Goal: Task Accomplishment & Management: Complete application form

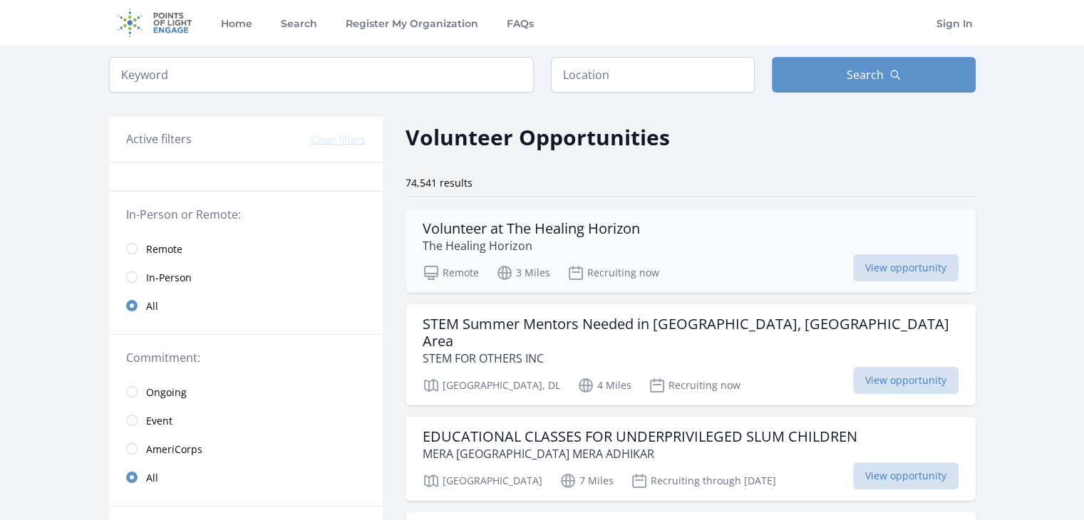
click at [748, 266] on div "Remote 3 Miles Recruiting now View opportunity" at bounding box center [691, 270] width 536 height 21
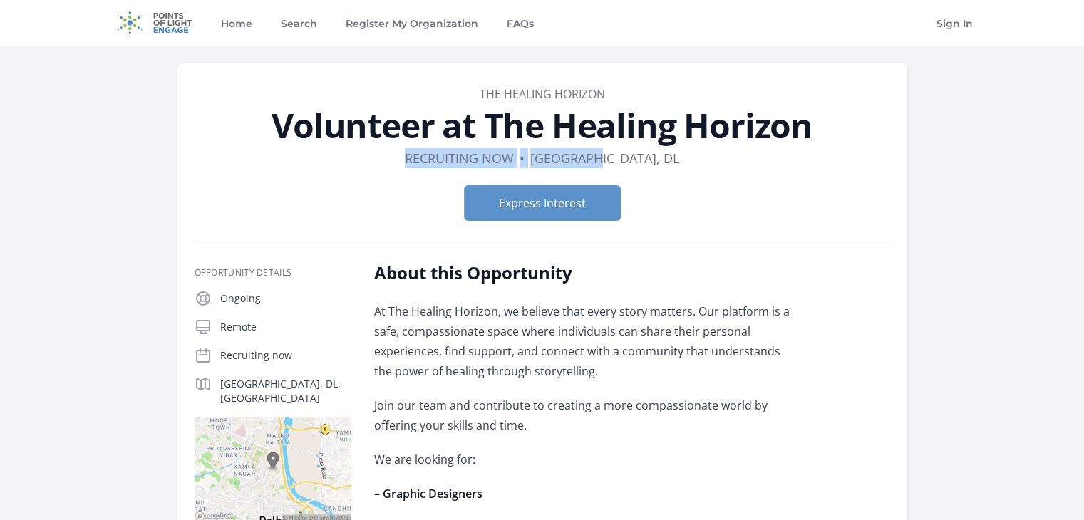
drag, startPoint x: 448, startPoint y: 155, endPoint x: 689, endPoint y: 162, distance: 241.0
click at [689, 162] on dl "Duration Recruiting now • Location Delhi, DL" at bounding box center [543, 158] width 696 height 20
click at [743, 175] on div "Express Interest" at bounding box center [543, 203] width 696 height 58
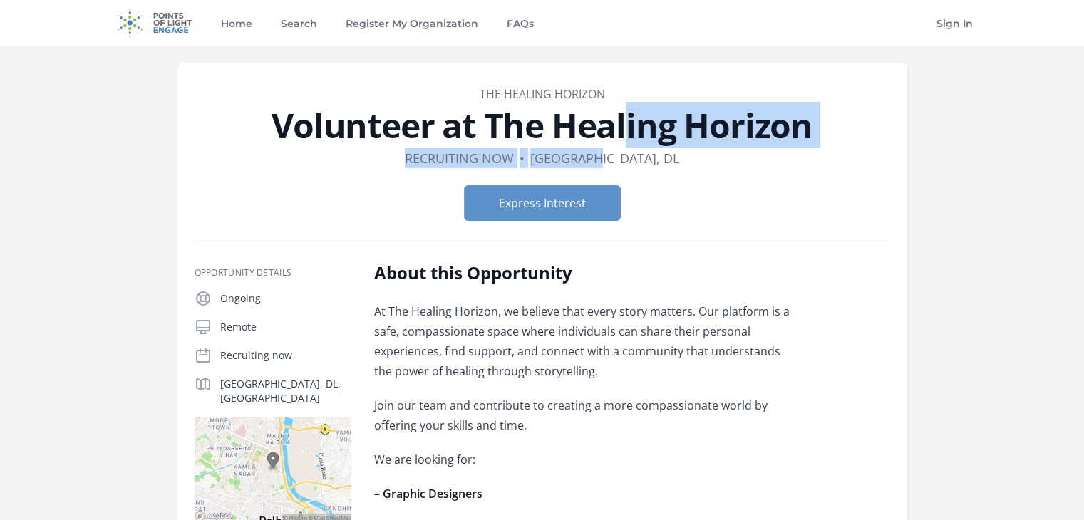
drag, startPoint x: 661, startPoint y: 161, endPoint x: 333, endPoint y: 120, distance: 331.1
click at [257, 133] on header "Organization The Healing Horizon Volunteer at The Healing Horizon Duration Recr…" at bounding box center [543, 159] width 696 height 147
click at [517, 120] on h1 "Volunteer at The Healing Horizon" at bounding box center [543, 125] width 696 height 34
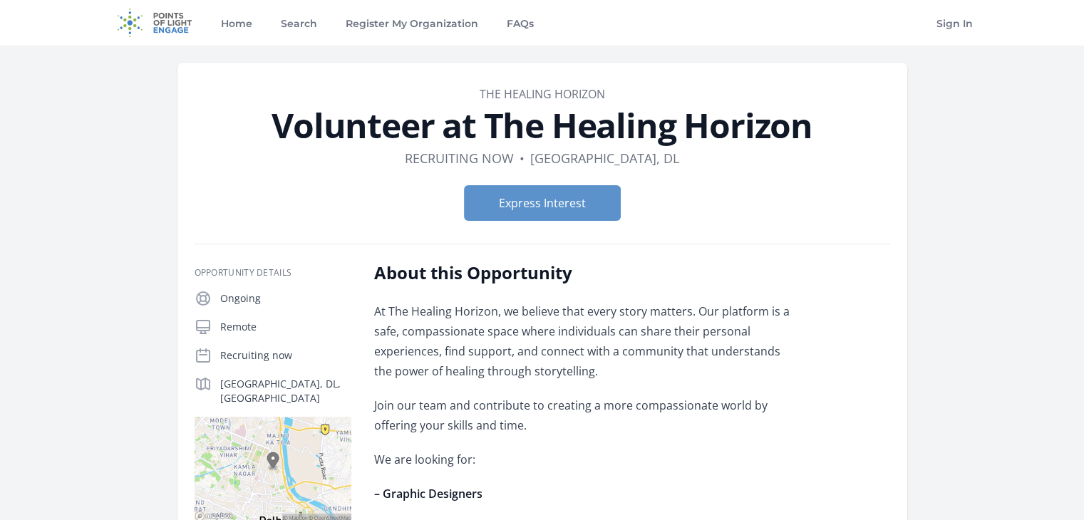
drag, startPoint x: 301, startPoint y: 121, endPoint x: 837, endPoint y: 125, distance: 536.7
click at [837, 125] on h1 "Volunteer at The Healing Horizon" at bounding box center [543, 125] width 696 height 34
click at [566, 195] on button "Express Interest" at bounding box center [542, 203] width 157 height 36
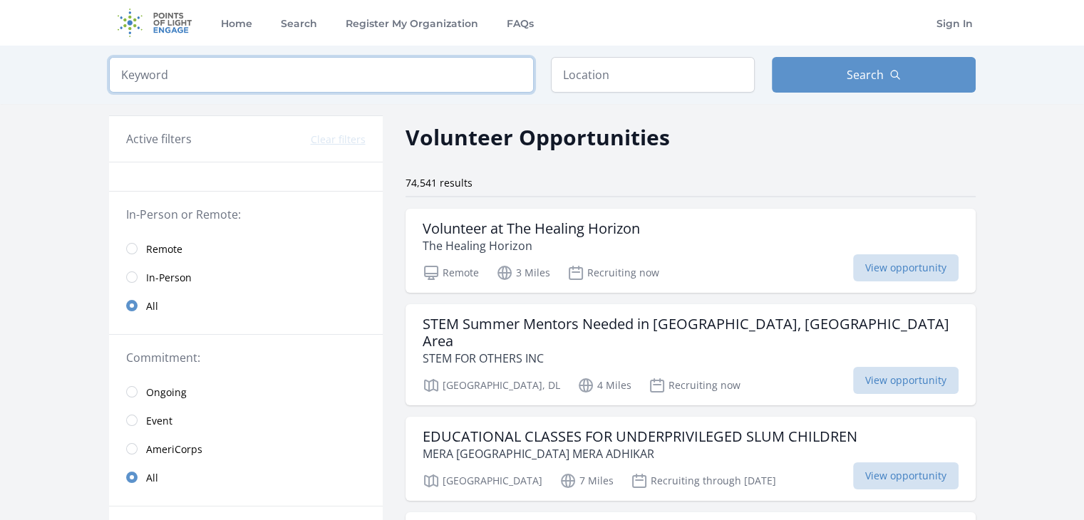
click at [341, 85] on input "search" at bounding box center [321, 75] width 425 height 36
click at [468, 331] on h3 "STEM Summer Mentors Needed in [GEOGRAPHIC_DATA], [GEOGRAPHIC_DATA] Area" at bounding box center [691, 333] width 536 height 34
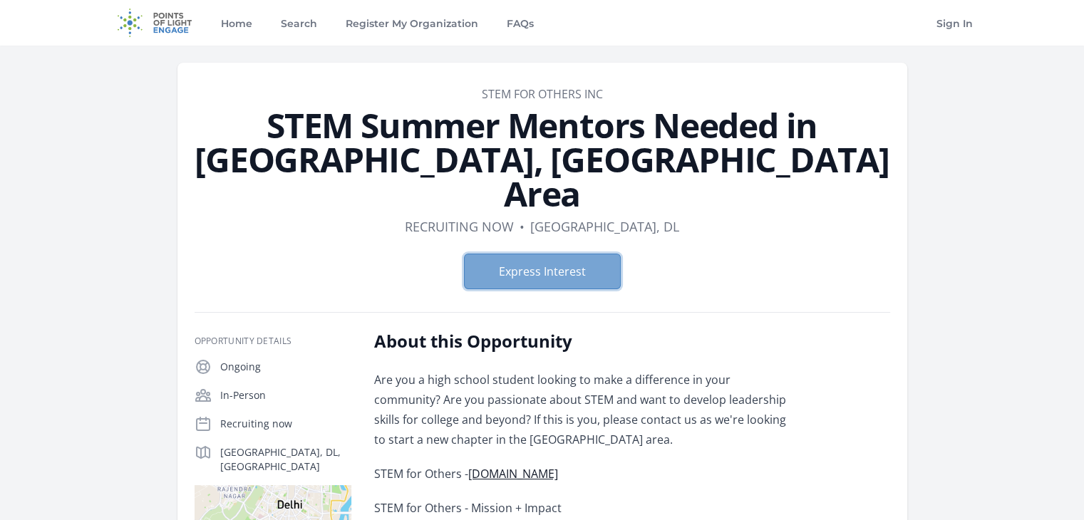
click at [547, 254] on button "Express Interest" at bounding box center [542, 272] width 157 height 36
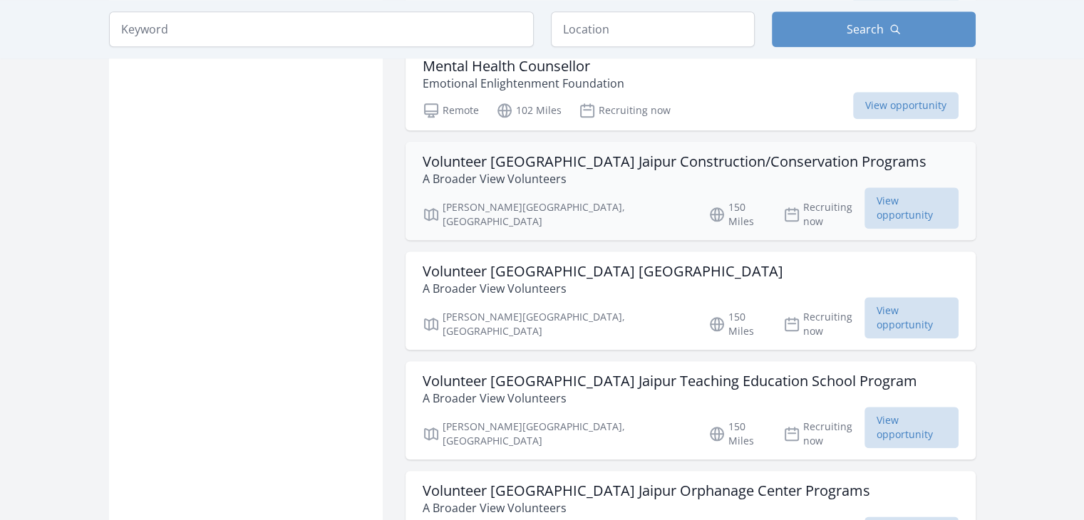
scroll to position [1625, 0]
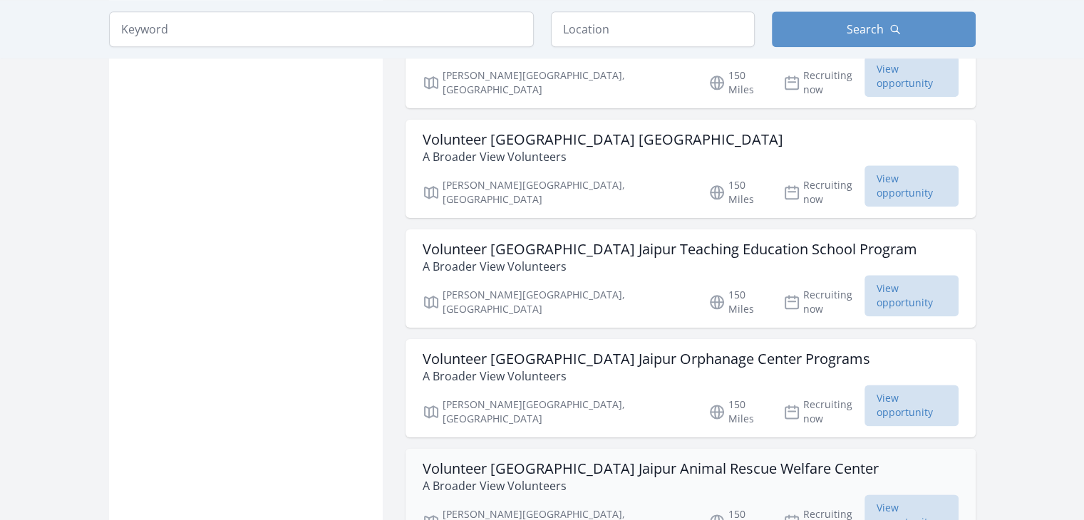
scroll to position [1862, 0]
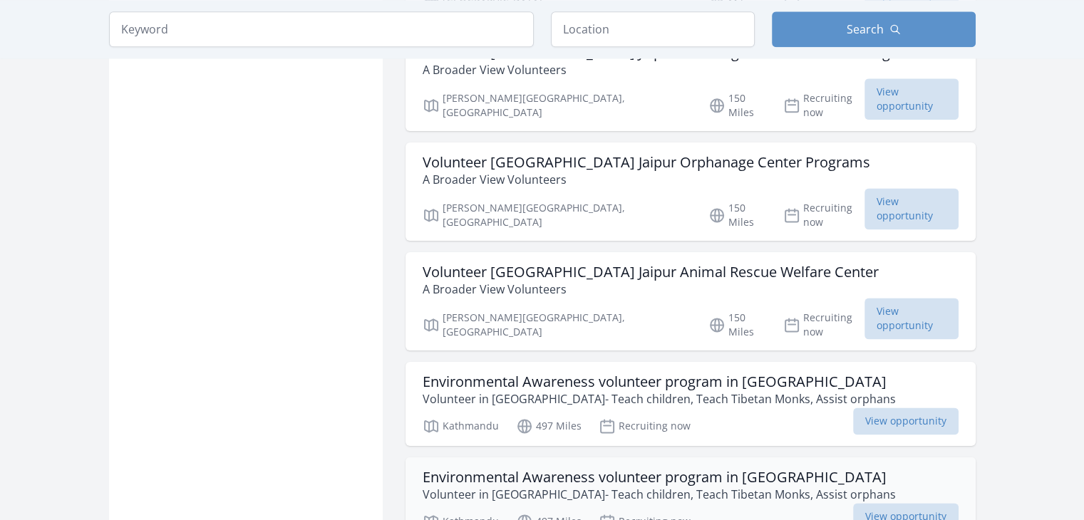
click at [667, 469] on h3 "Environmental Awareness volunteer program in [GEOGRAPHIC_DATA]" at bounding box center [659, 477] width 473 height 17
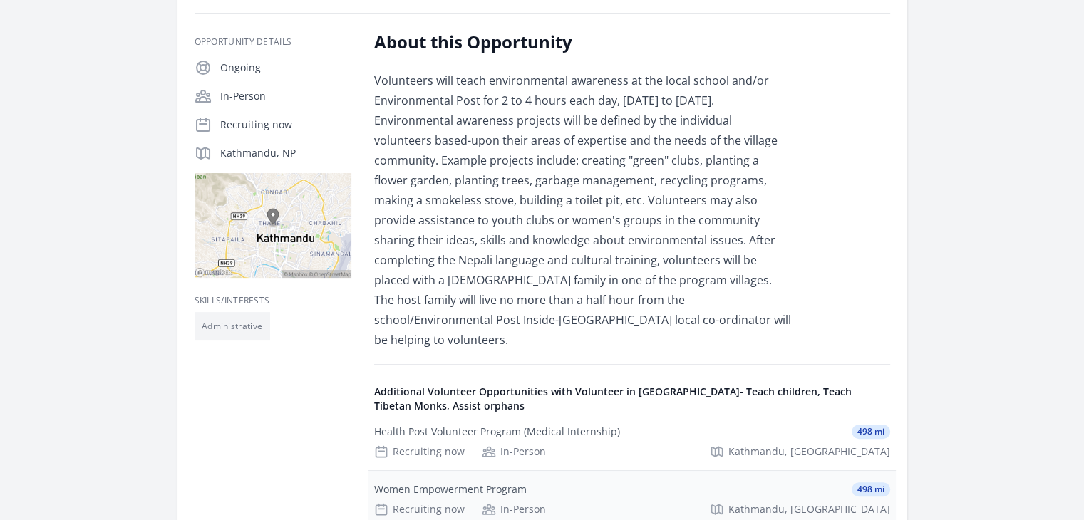
scroll to position [158, 0]
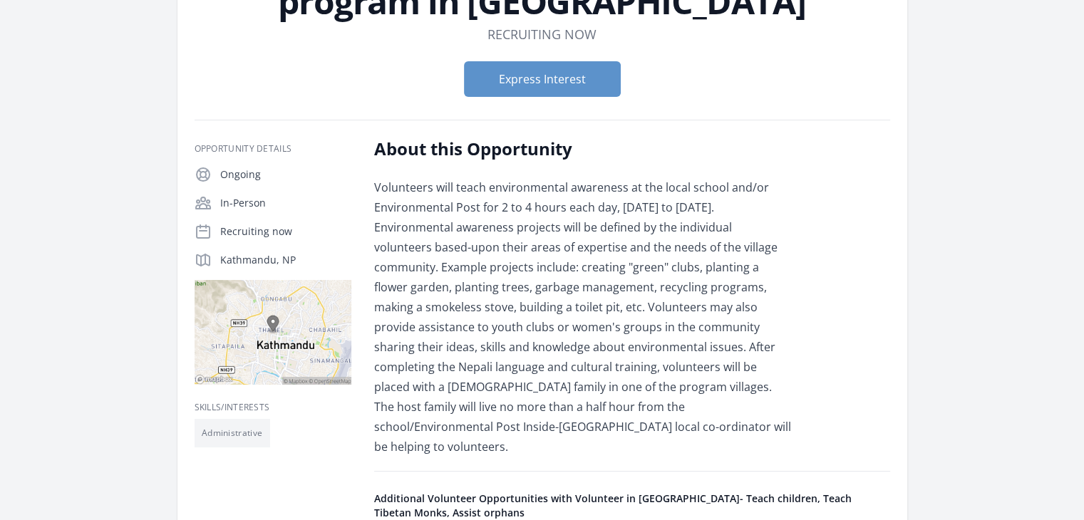
drag, startPoint x: 202, startPoint y: 180, endPoint x: 251, endPoint y: 177, distance: 49.3
click at [251, 177] on div "Ongoing" at bounding box center [273, 174] width 157 height 17
drag, startPoint x: 365, startPoint y: 152, endPoint x: 528, endPoint y: 155, distance: 163.2
click at [528, 155] on div "Opportunity Details Ongoing In-Person Recruiting now [GEOGRAPHIC_DATA], NP" at bounding box center [543, 516] width 696 height 757
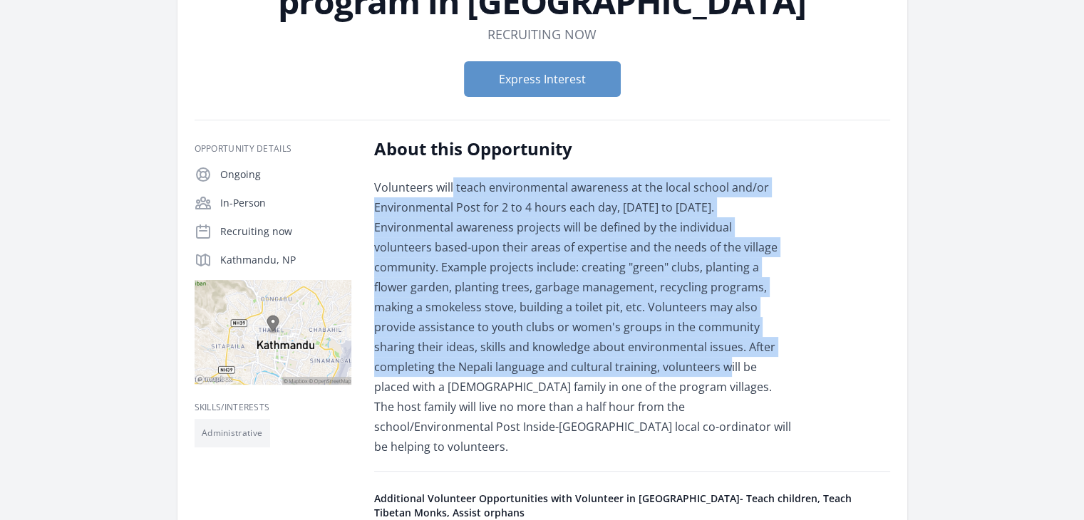
drag, startPoint x: 453, startPoint y: 192, endPoint x: 623, endPoint y: 8, distance: 251.2
click at [488, 368] on p "Volunteers will teach environmental awareness at the local school and/or Enviro…" at bounding box center [582, 316] width 417 height 279
click at [523, 71] on button "Express Interest" at bounding box center [542, 79] width 157 height 36
